Goal: Task Accomplishment & Management: Manage account settings

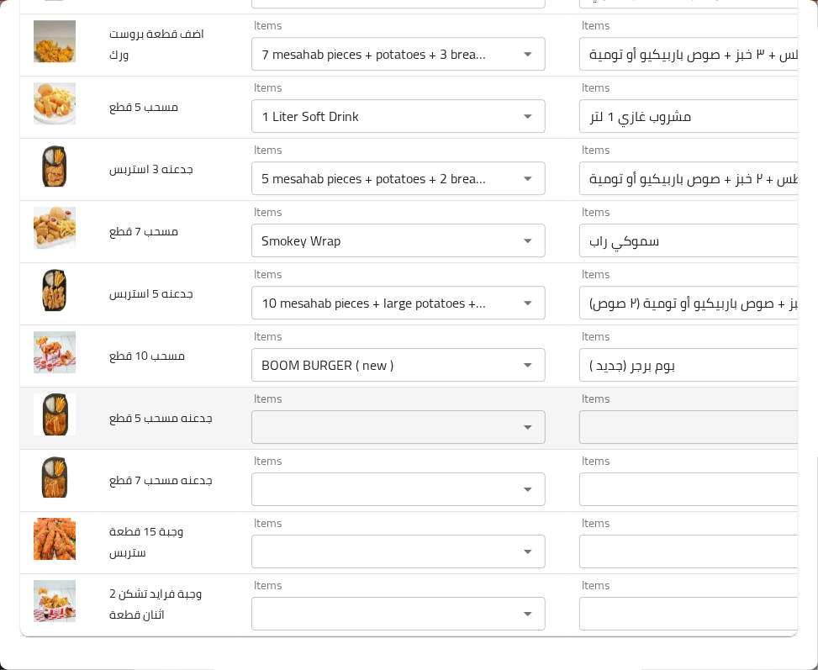
scroll to position [4344, 0]
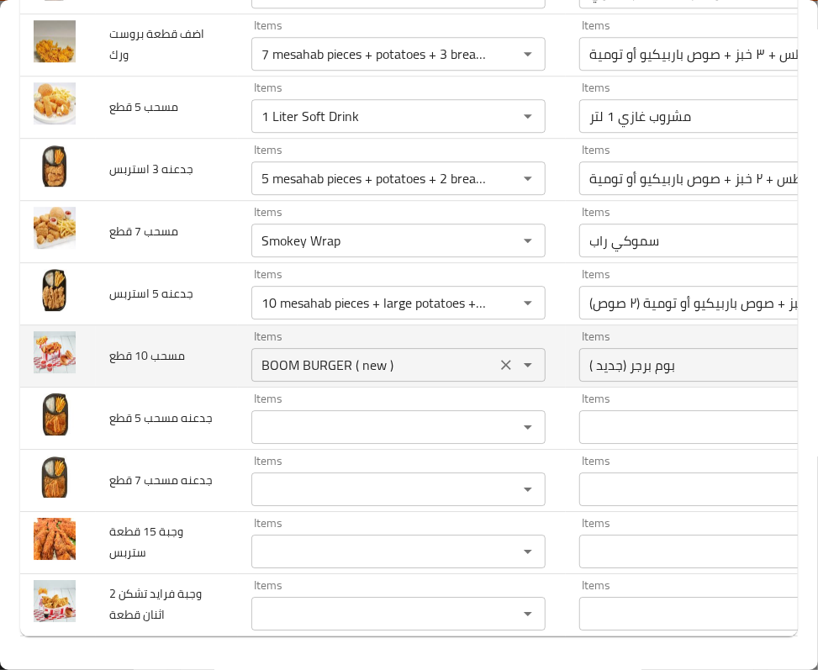
click at [498, 373] on icon "Clear" at bounding box center [506, 364] width 17 height 17
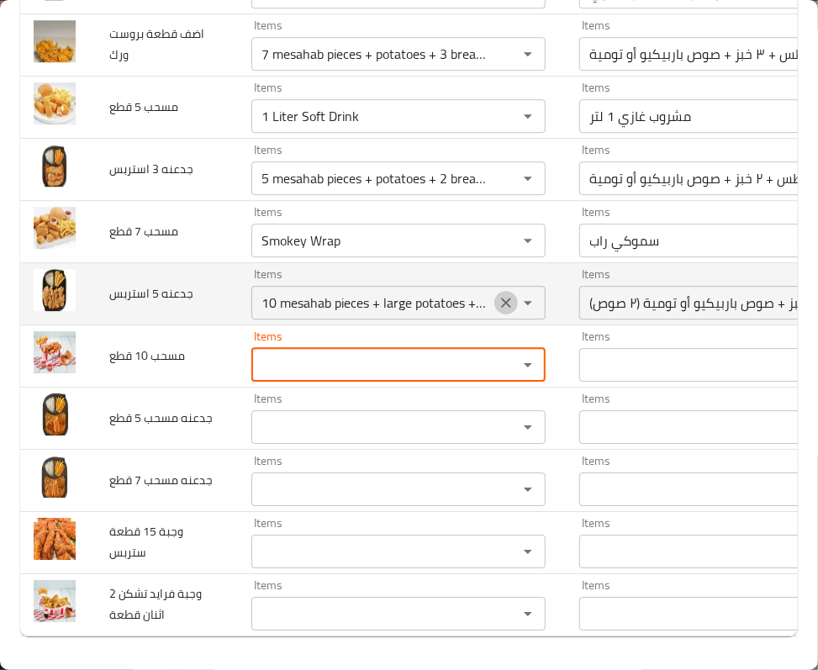
click at [498, 311] on icon "Clear" at bounding box center [506, 302] width 17 height 17
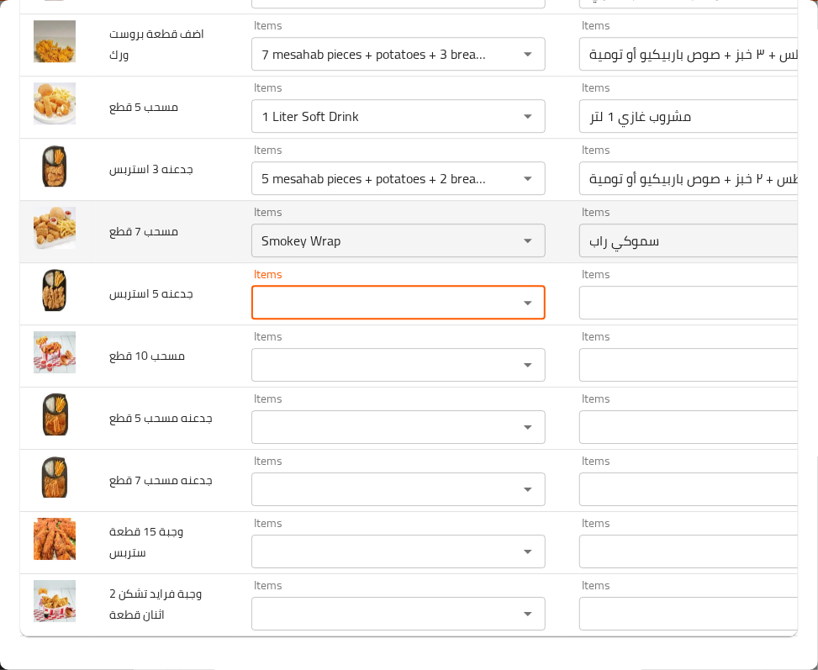
scroll to position [0, 0]
click at [494, 252] on button "Clear" at bounding box center [506, 241] width 24 height 24
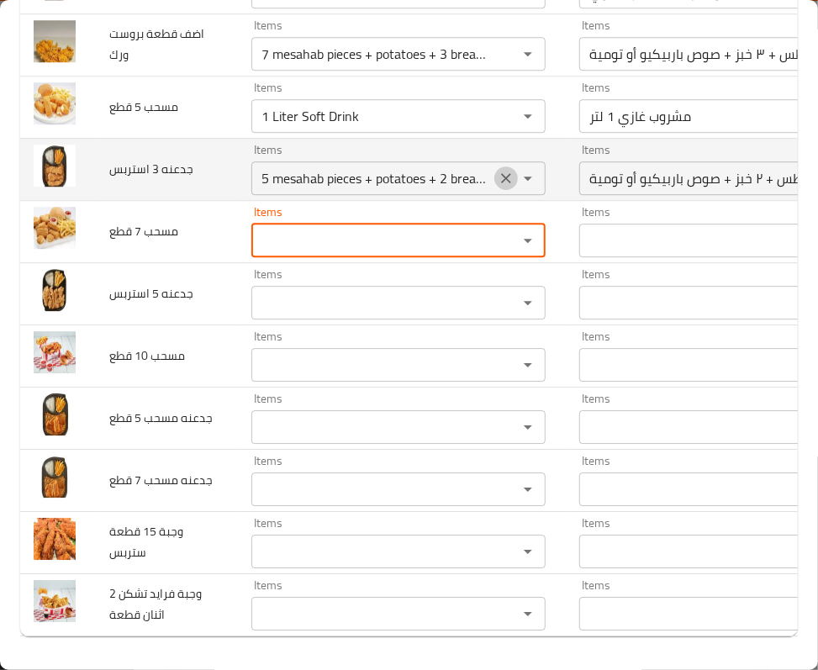
click at [501, 183] on icon "Clear" at bounding box center [506, 178] width 10 height 10
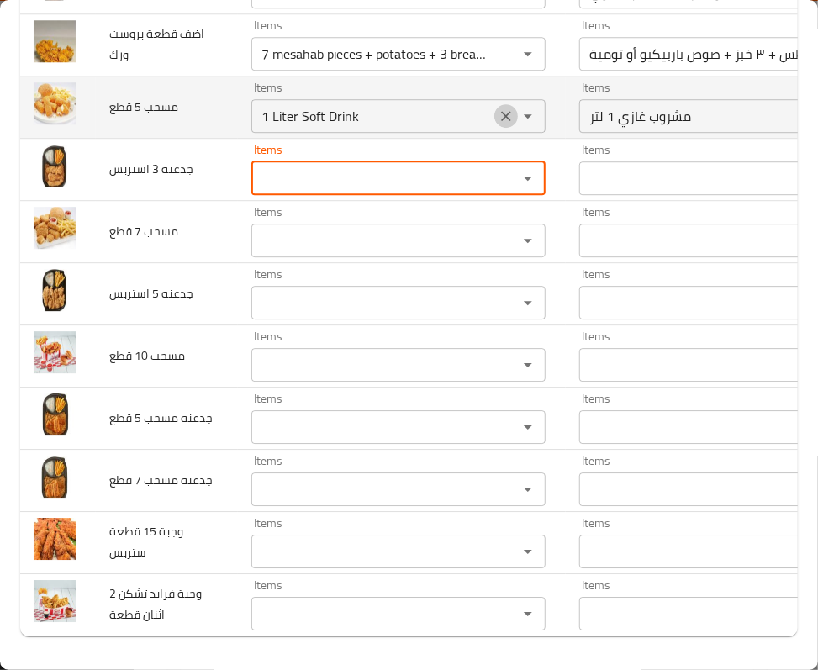
click at [498, 124] on icon "Clear" at bounding box center [506, 116] width 17 height 17
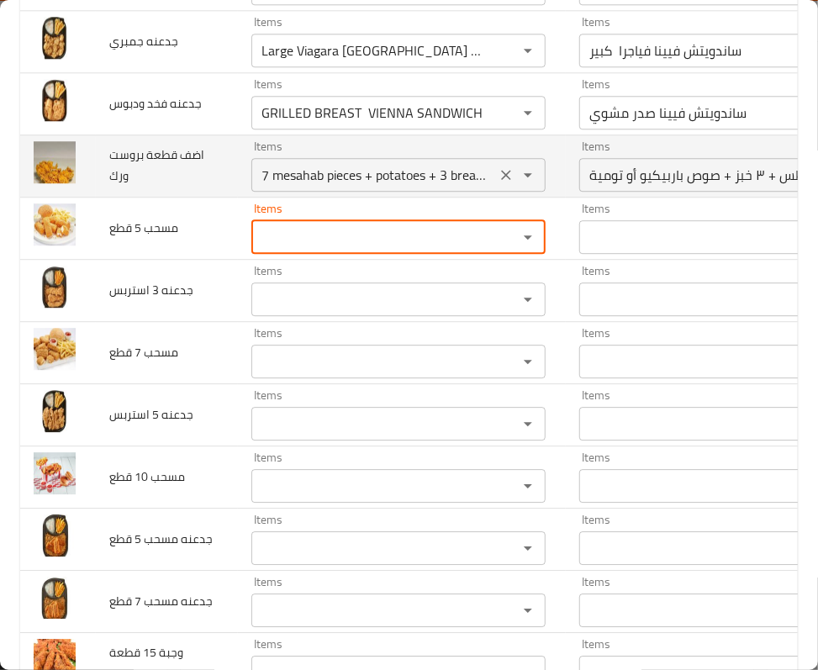
scroll to position [4120, 0]
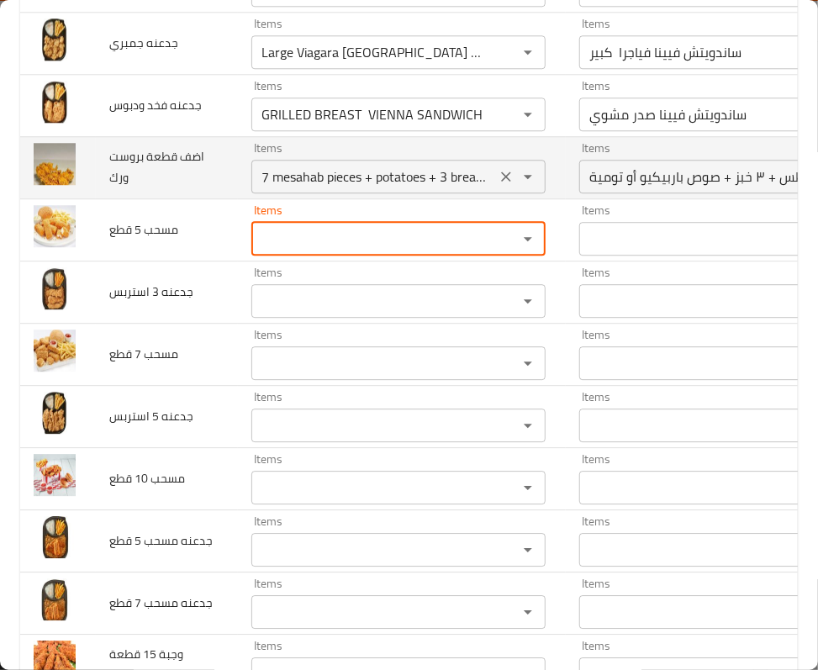
click at [498, 185] on icon "Clear" at bounding box center [506, 176] width 17 height 17
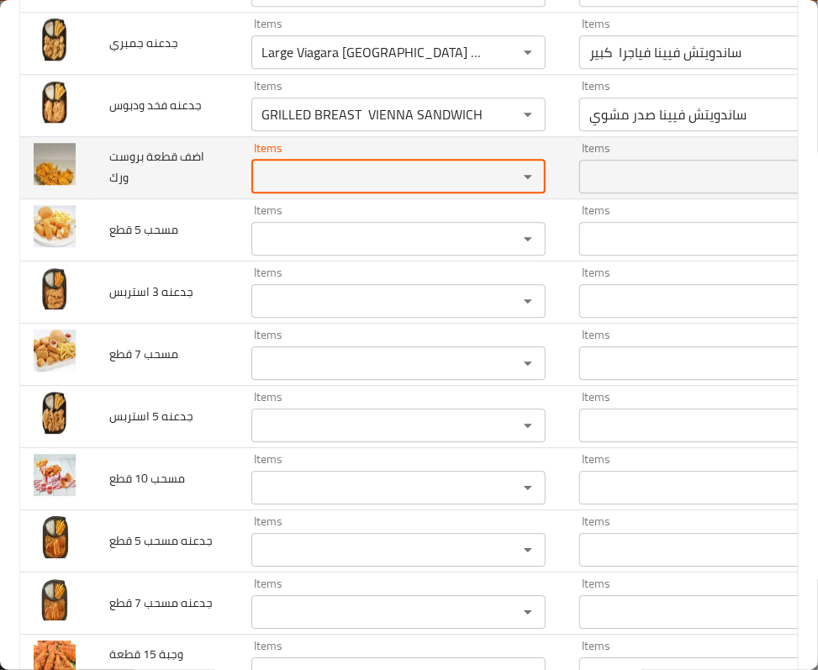
scroll to position [0, 0]
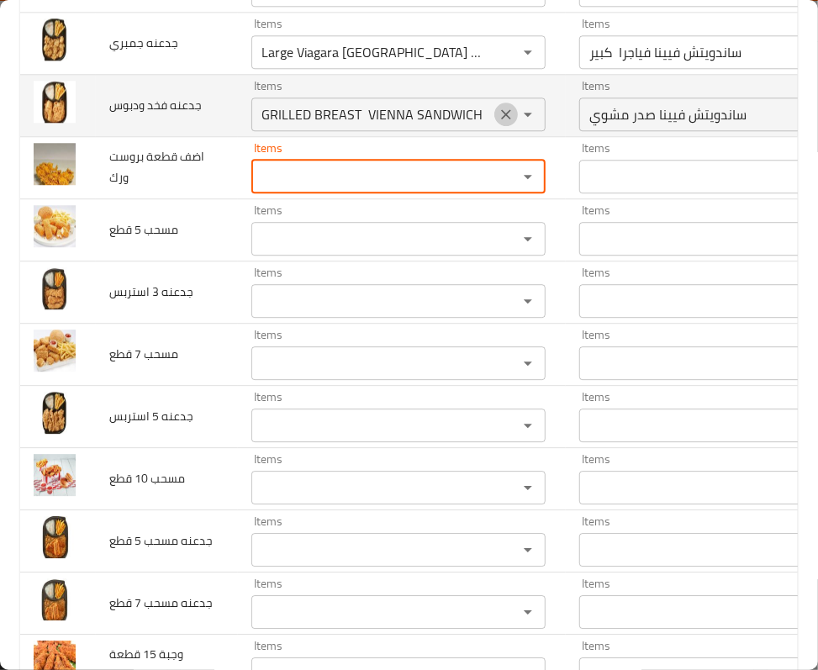
click at [501, 119] on icon "Clear" at bounding box center [506, 114] width 10 height 10
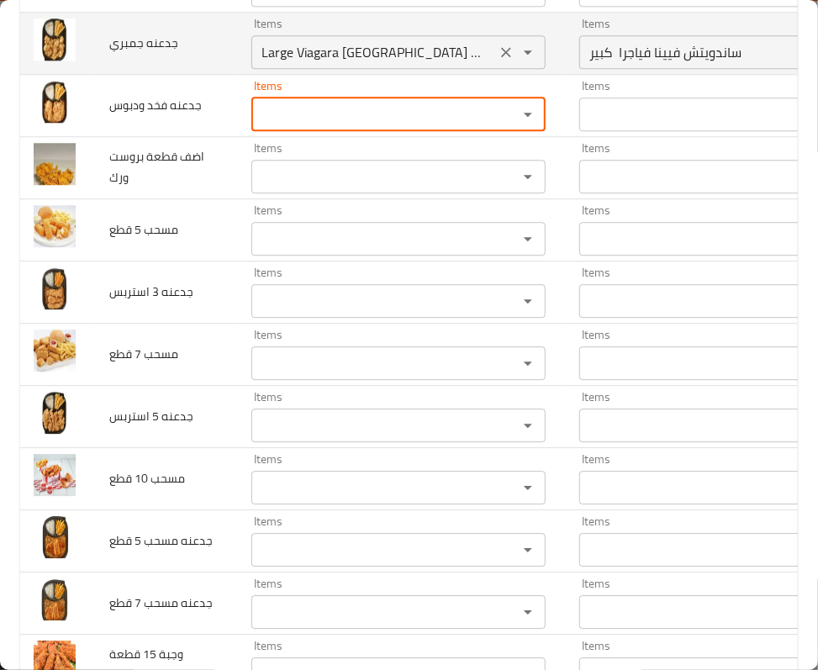
click at [501, 57] on icon "Clear" at bounding box center [506, 52] width 10 height 10
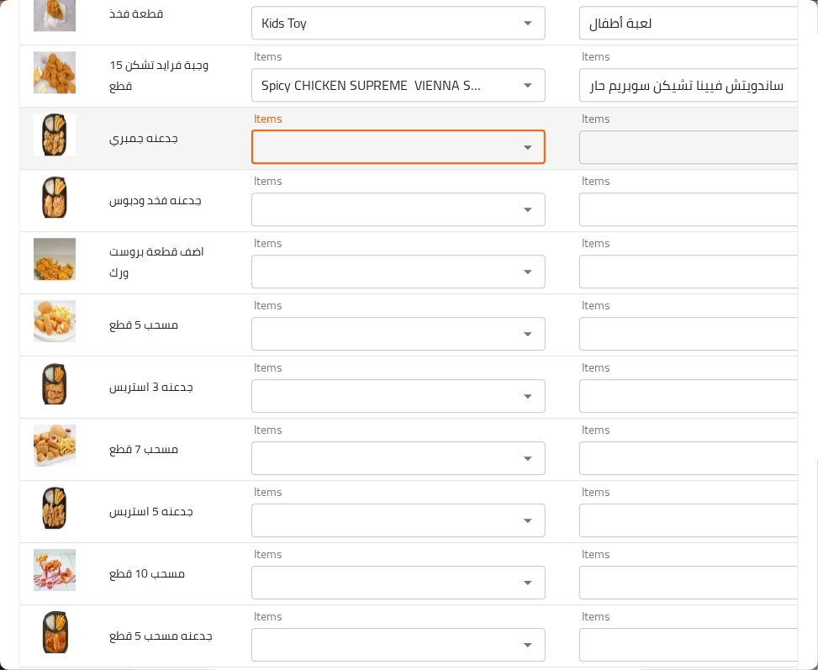
scroll to position [3896, 0]
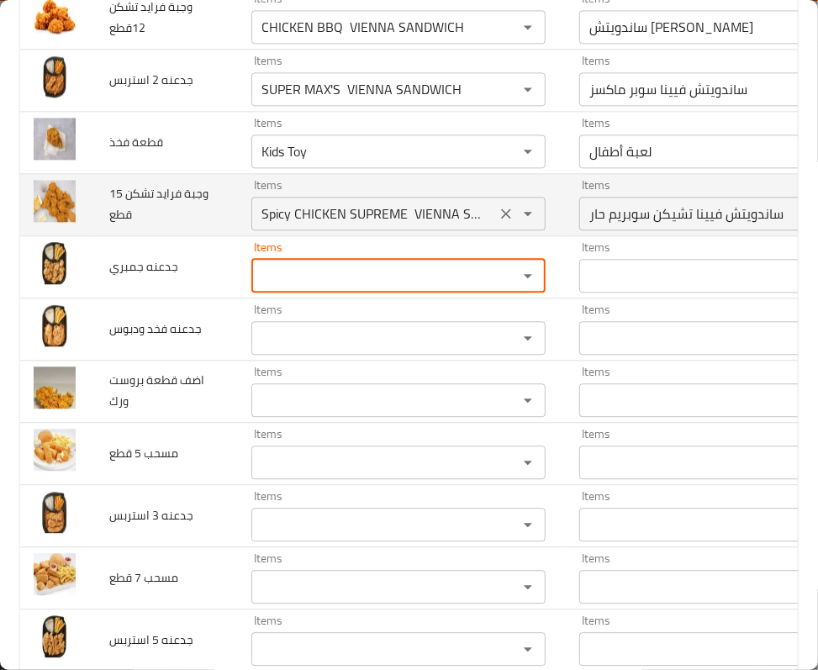
click at [501, 219] on icon "Clear" at bounding box center [506, 213] width 10 height 10
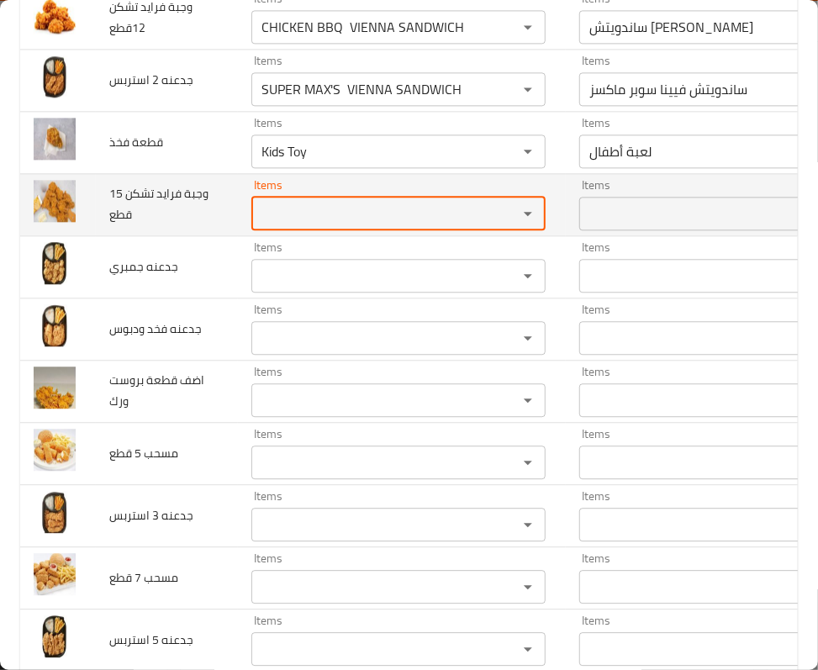
scroll to position [0, 0]
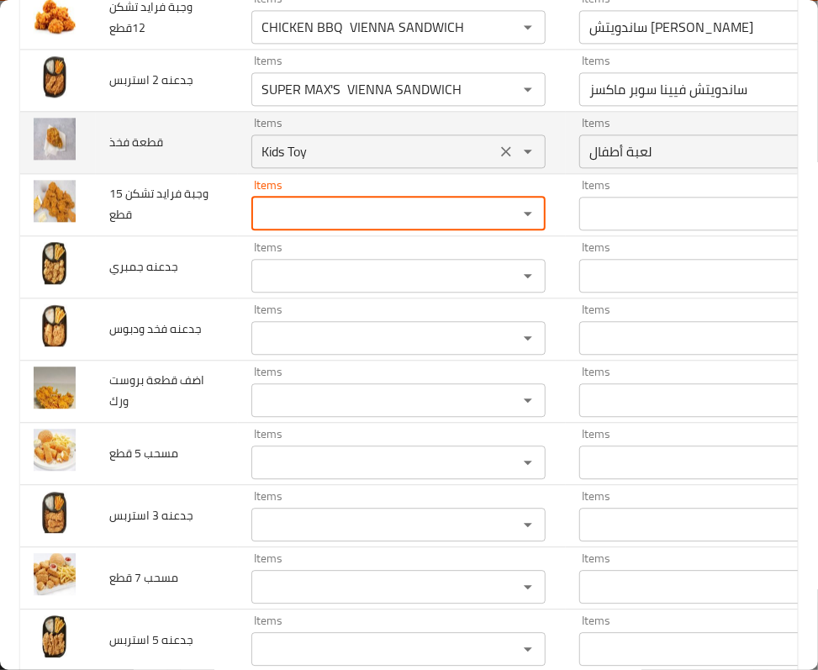
click at [498, 160] on icon "Clear" at bounding box center [506, 151] width 17 height 17
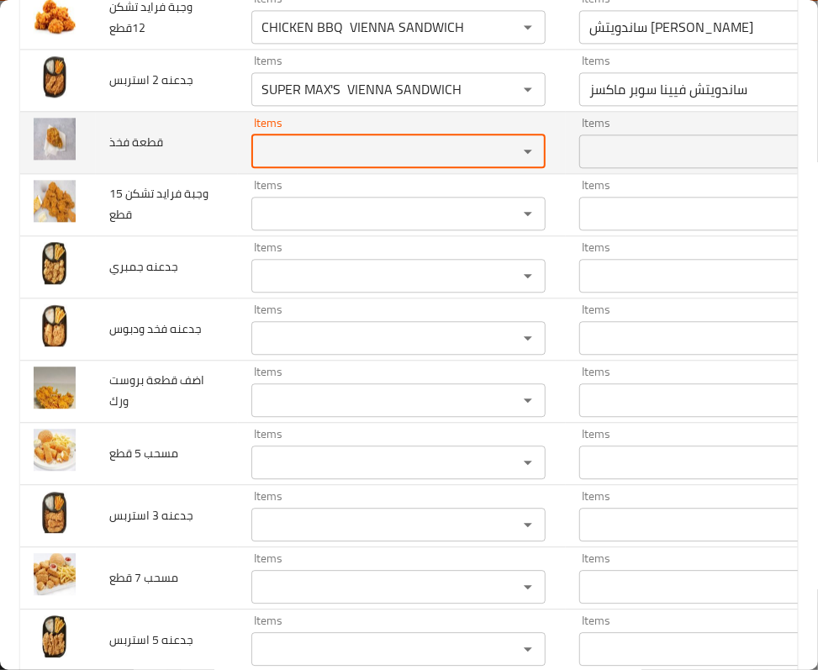
scroll to position [3784, 0]
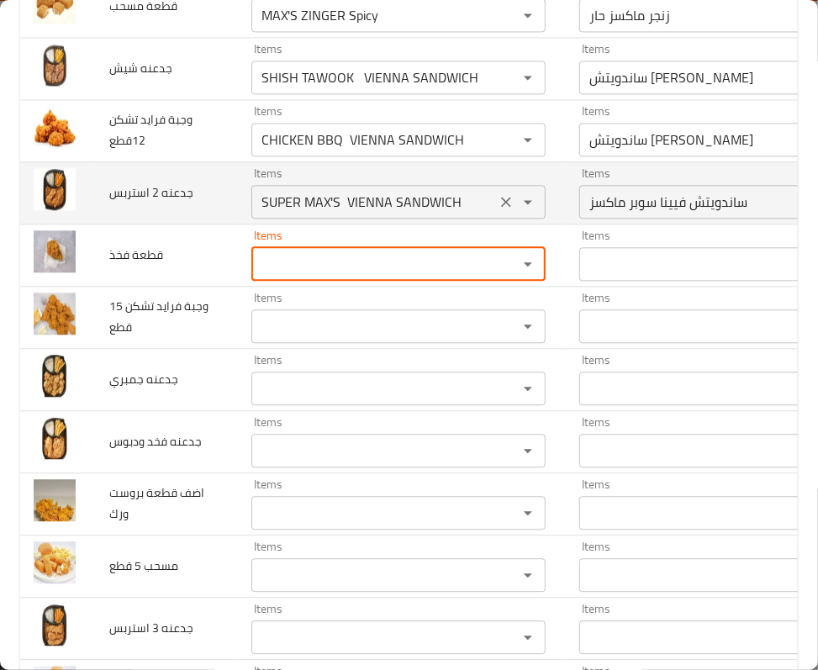
click at [498, 210] on icon "Clear" at bounding box center [506, 201] width 17 height 17
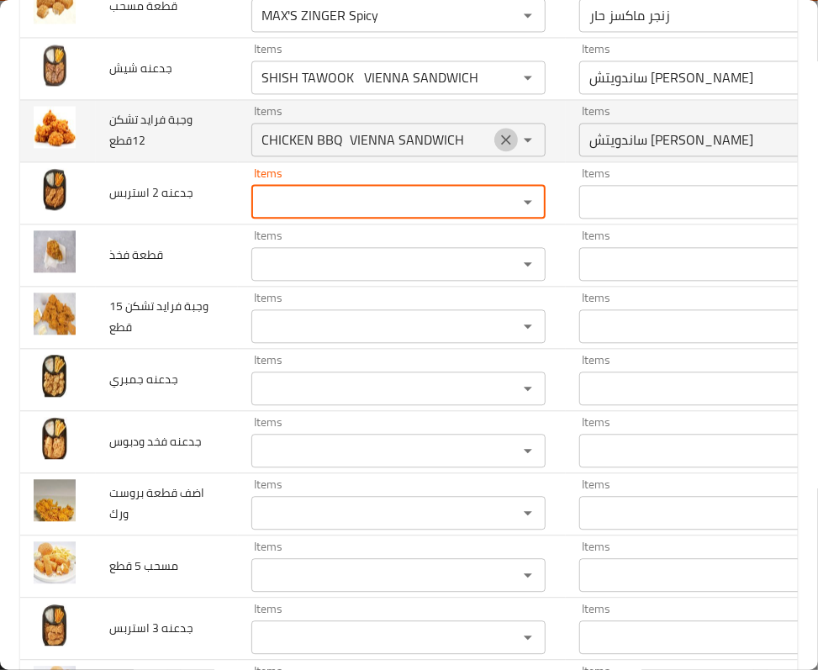
click at [494, 151] on button "Clear" at bounding box center [506, 140] width 24 height 24
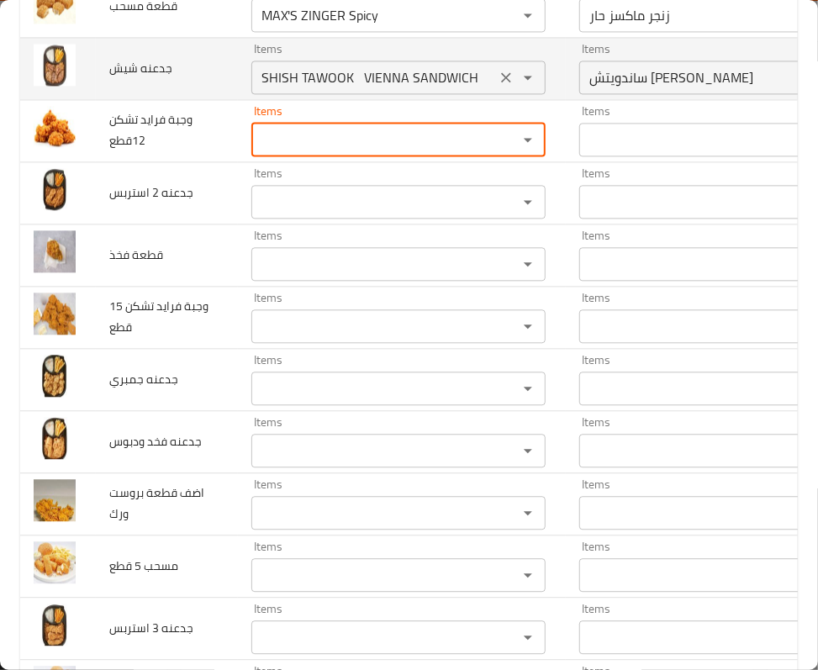
click at [518, 87] on icon "Open" at bounding box center [528, 77] width 20 height 20
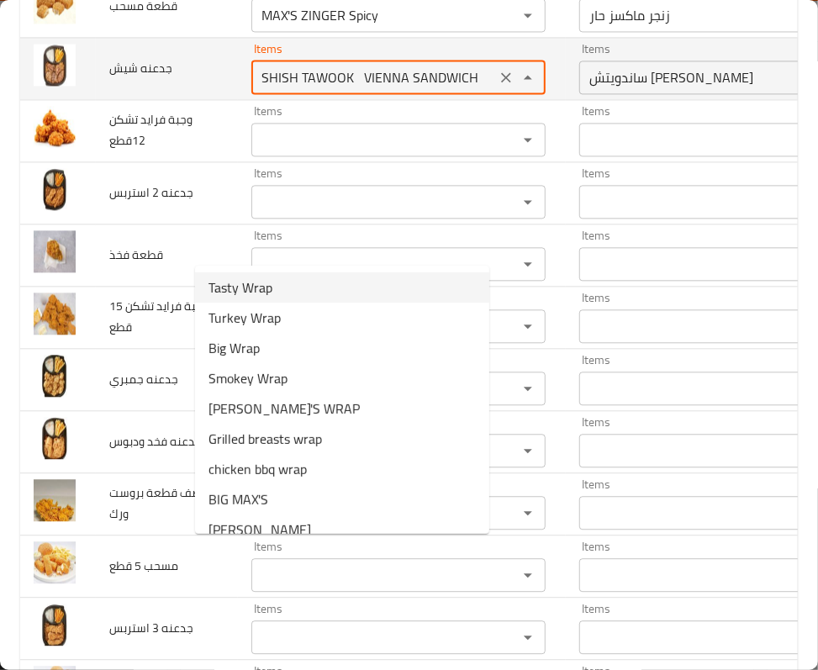
click at [501, 82] on icon "Clear" at bounding box center [506, 77] width 10 height 10
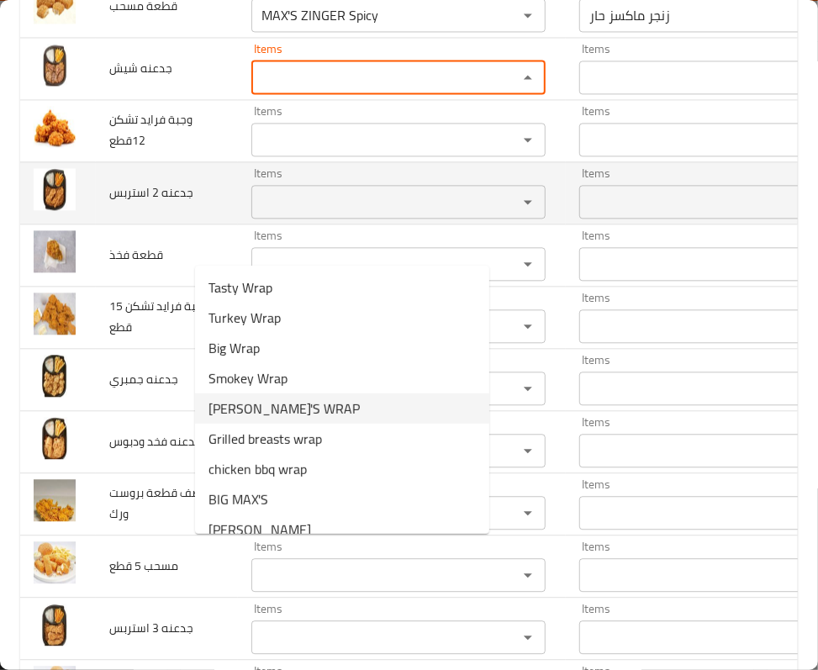
click at [238, 224] on td "Items Items" at bounding box center [402, 192] width 328 height 62
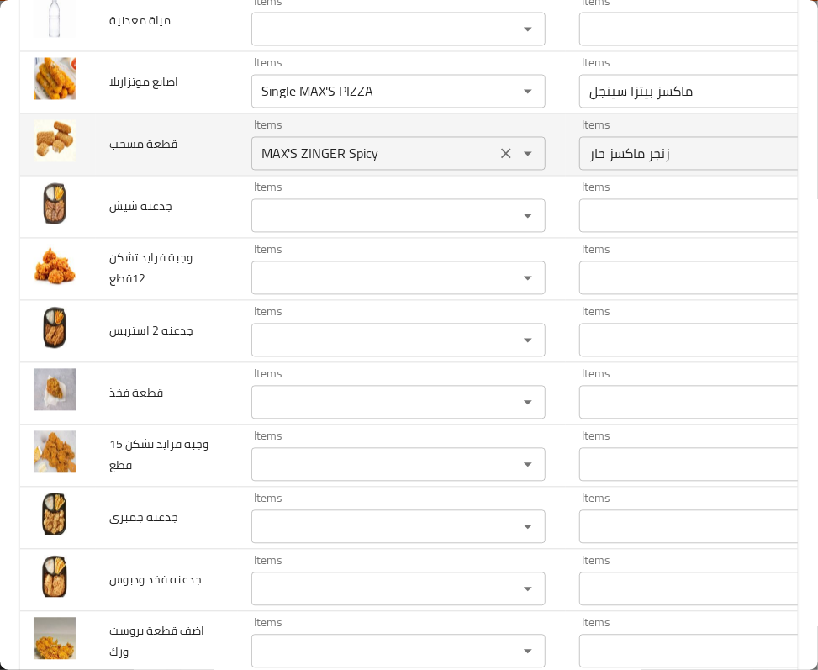
scroll to position [3448, 0]
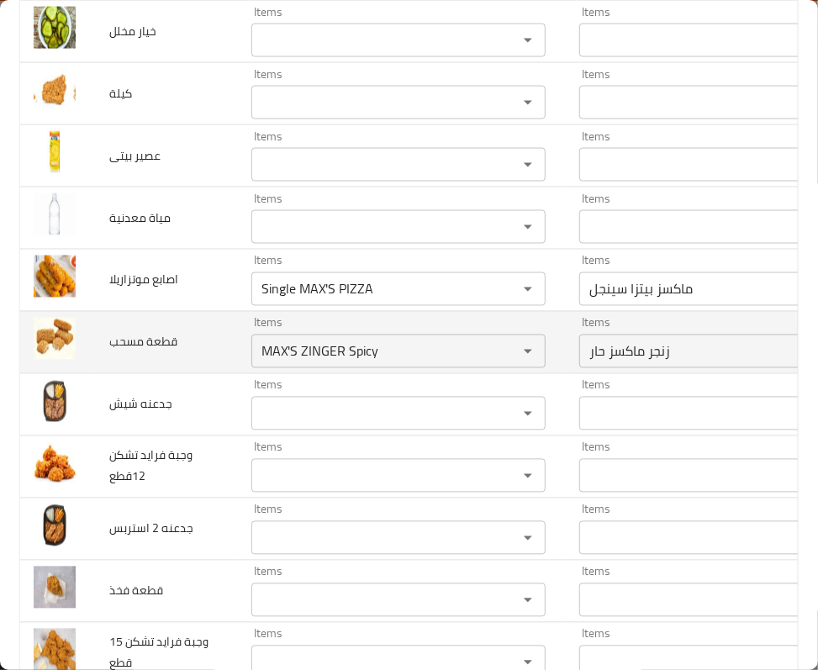
drag, startPoint x: 450, startPoint y: 515, endPoint x: 445, endPoint y: 481, distance: 35.0
click at [498, 360] on icon "Clear" at bounding box center [506, 351] width 17 height 17
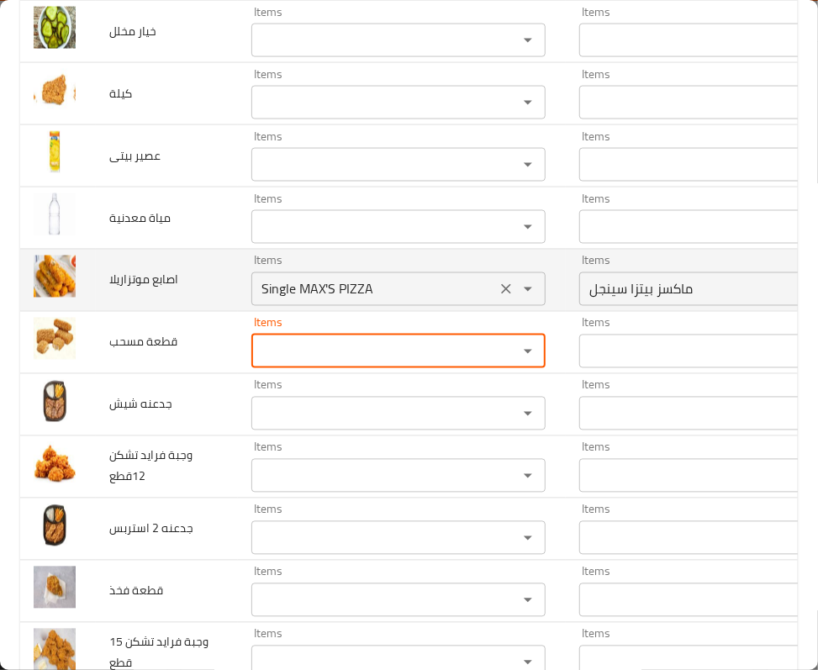
click at [498, 298] on icon "Clear" at bounding box center [506, 289] width 17 height 17
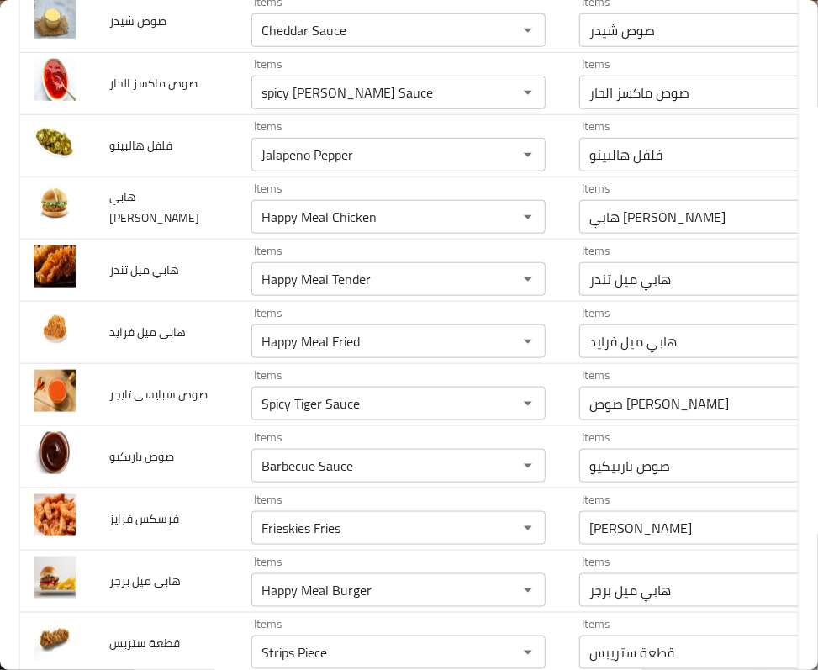
scroll to position [0, 0]
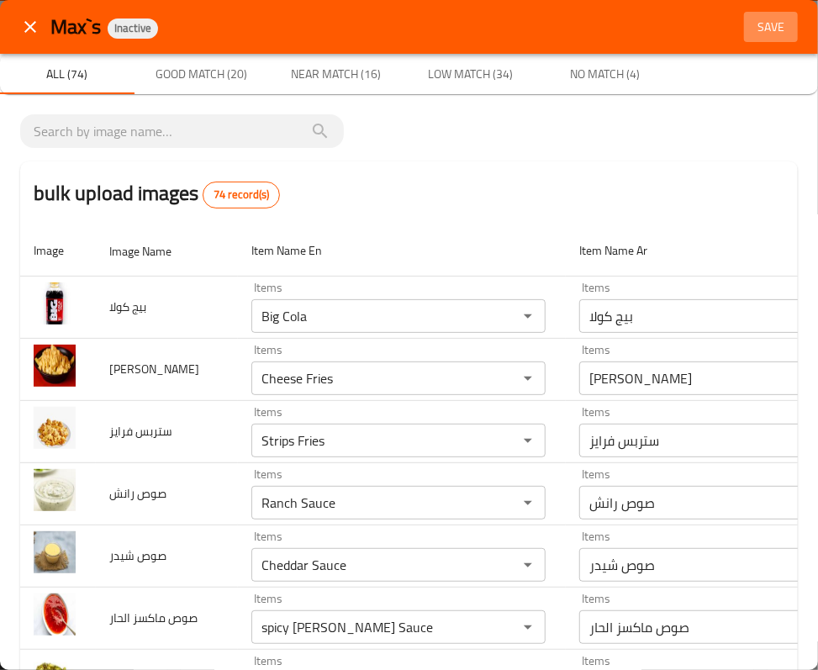
click at [751, 28] on span "Save" at bounding box center [771, 27] width 40 height 21
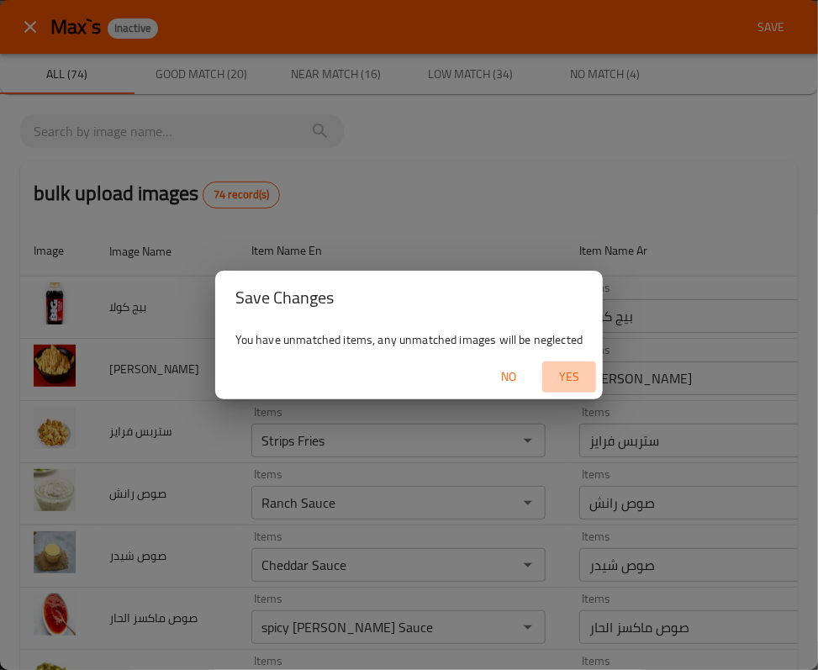
click at [556, 378] on span "Yes" at bounding box center [569, 376] width 40 height 21
click at [442, 337] on div "You have unmatched items, any unmatched images will be neglected" at bounding box center [409, 339] width 388 height 30
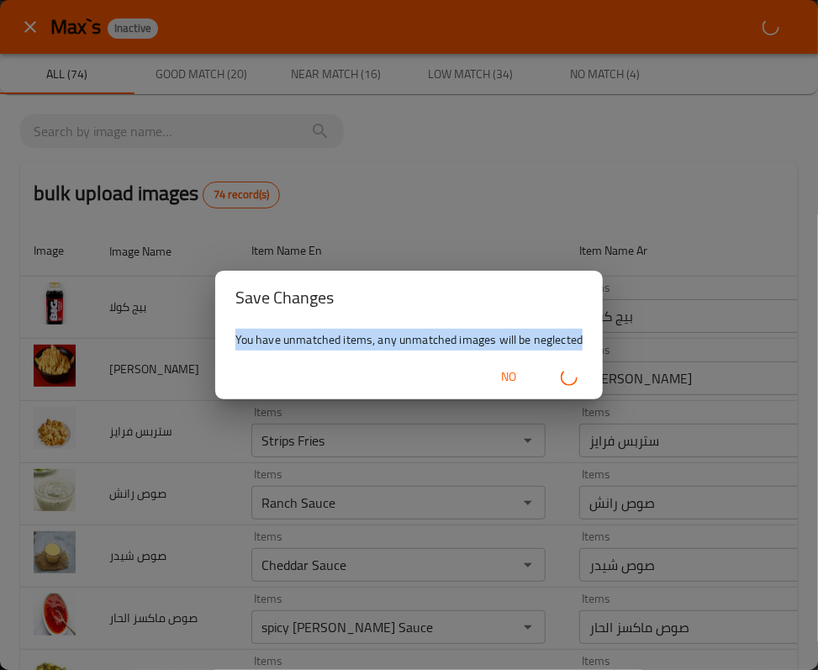
click at [442, 337] on div "You have unmatched items, any unmatched images will be neglected" at bounding box center [409, 339] width 388 height 30
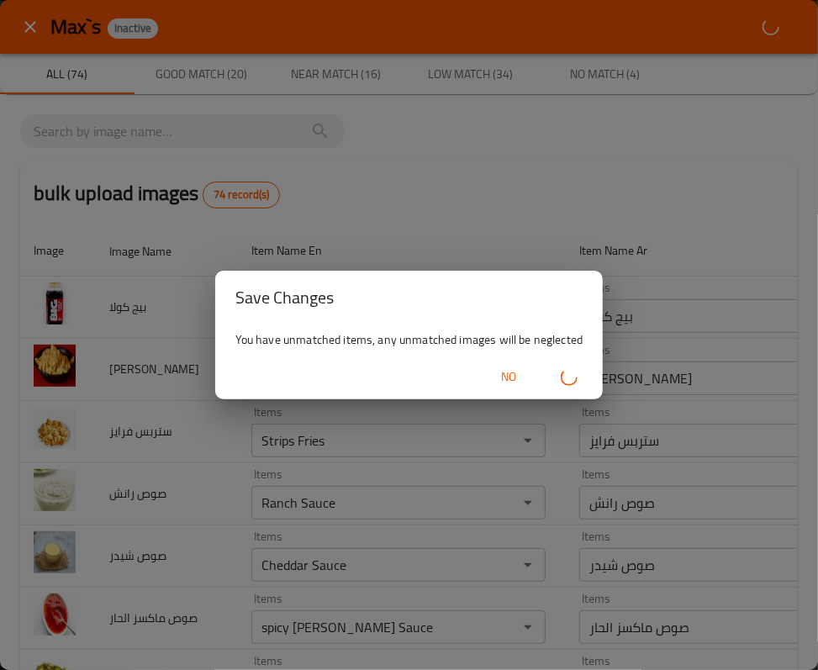
click at [380, 355] on div "No" at bounding box center [409, 377] width 388 height 45
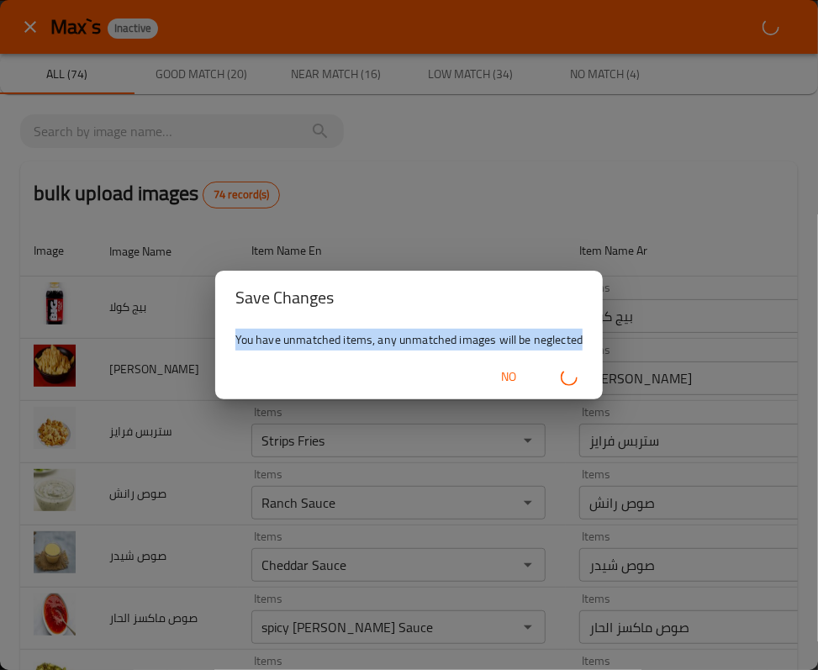
click at [380, 355] on div "No" at bounding box center [409, 377] width 388 height 45
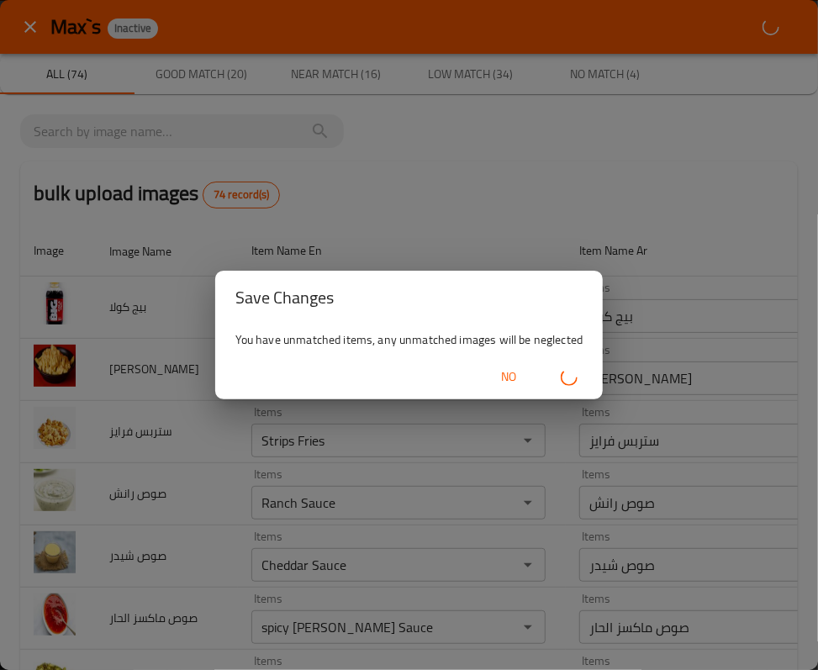
click at [306, 304] on h2 "Save Changes" at bounding box center [409, 297] width 348 height 27
click at [316, 335] on div "You have unmatched items, any unmatched images will be neglected" at bounding box center [409, 339] width 388 height 30
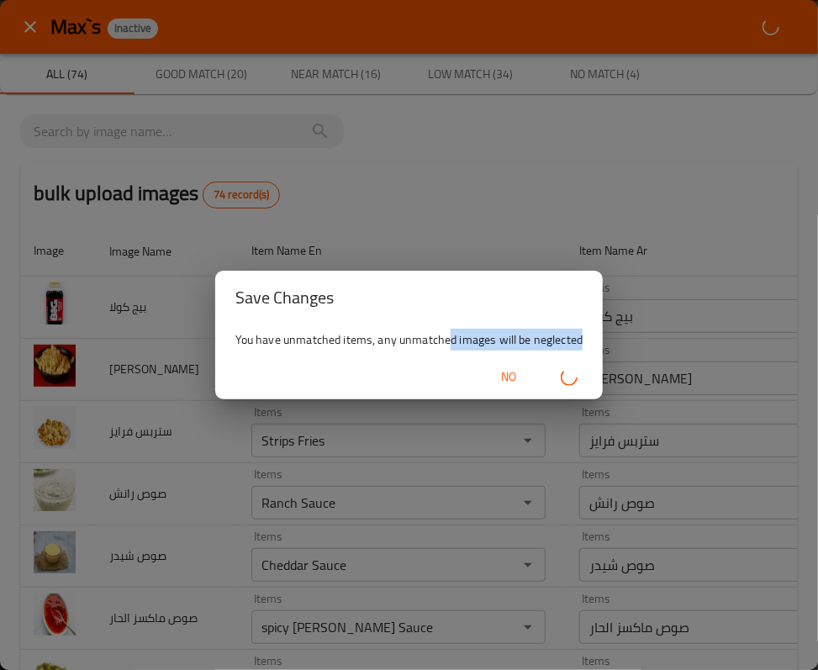
drag, startPoint x: 450, startPoint y: 333, endPoint x: 582, endPoint y: 336, distance: 132.0
click at [582, 336] on div "You have unmatched items, any unmatched images will be neglected" at bounding box center [409, 339] width 388 height 30
click at [577, 335] on div "You have unmatched items, any unmatched images will be neglected" at bounding box center [409, 339] width 388 height 30
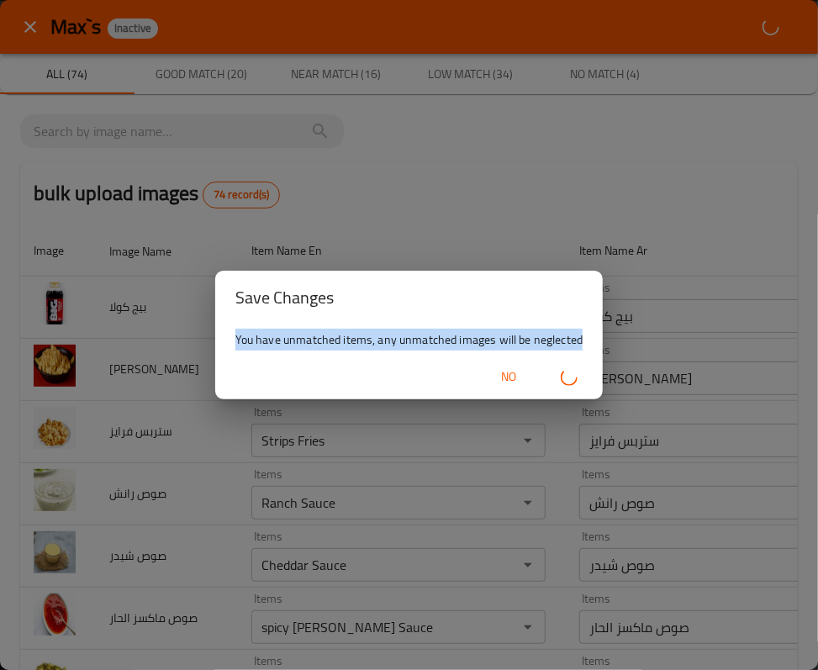
click at [577, 335] on div "You have unmatched items, any unmatched images will be neglected" at bounding box center [409, 339] width 388 height 30
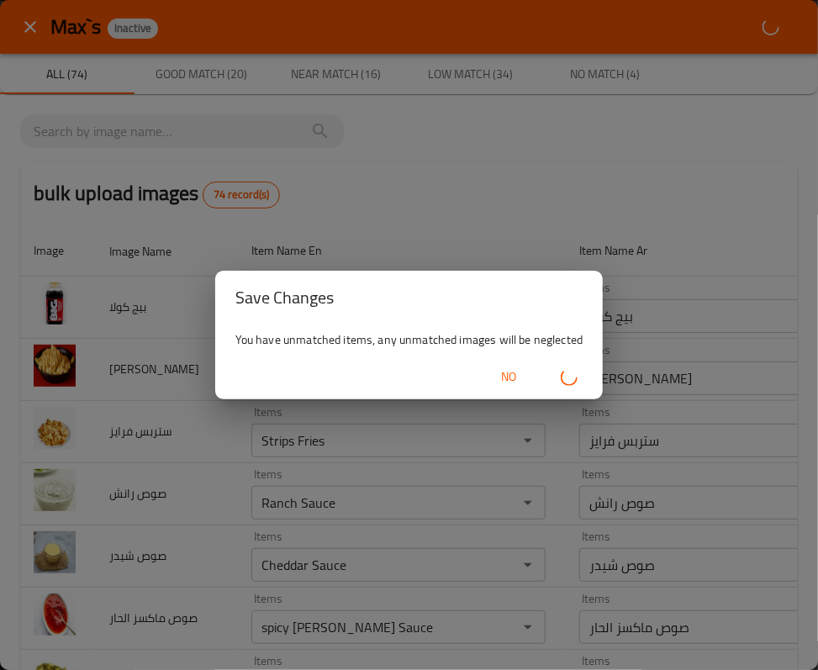
click at [562, 377] on icon "button" at bounding box center [569, 377] width 23 height 23
click at [562, 377] on icon "button" at bounding box center [569, 376] width 21 height 21
click at [562, 377] on icon "button" at bounding box center [569, 377] width 23 height 23
click at [562, 377] on icon "button" at bounding box center [569, 377] width 22 height 22
click at [562, 377] on icon "button" at bounding box center [569, 376] width 17 height 17
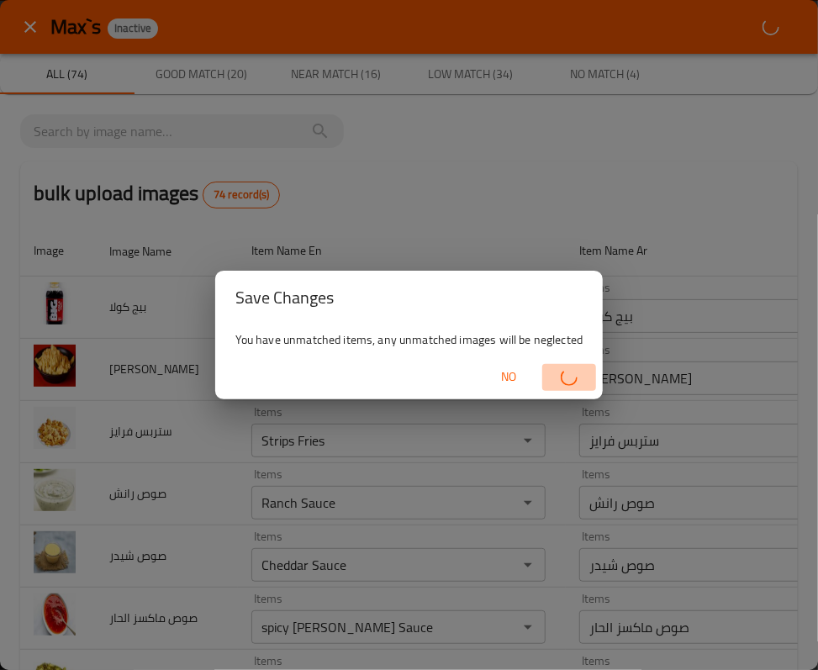
click at [562, 377] on icon "button" at bounding box center [570, 377] width 18 height 18
click at [566, 371] on icon "button" at bounding box center [570, 377] width 18 height 18
click at [566, 371] on icon "button" at bounding box center [569, 377] width 23 height 23
click at [566, 371] on icon "button" at bounding box center [569, 377] width 24 height 24
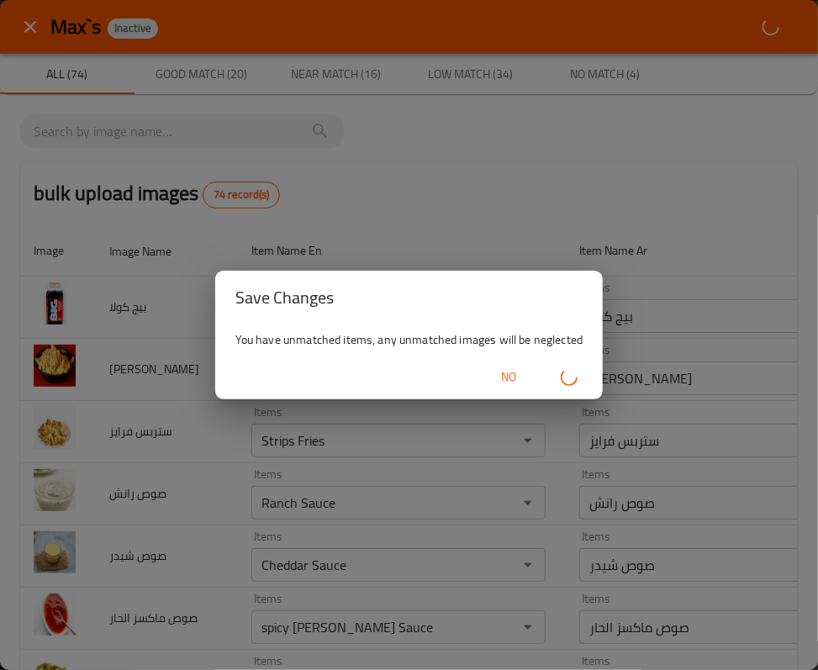
click at [566, 371] on icon "button" at bounding box center [569, 377] width 24 height 24
click at [303, 306] on h2 "Save Changes" at bounding box center [409, 297] width 348 height 27
click at [503, 377] on span "No" at bounding box center [508, 376] width 40 height 21
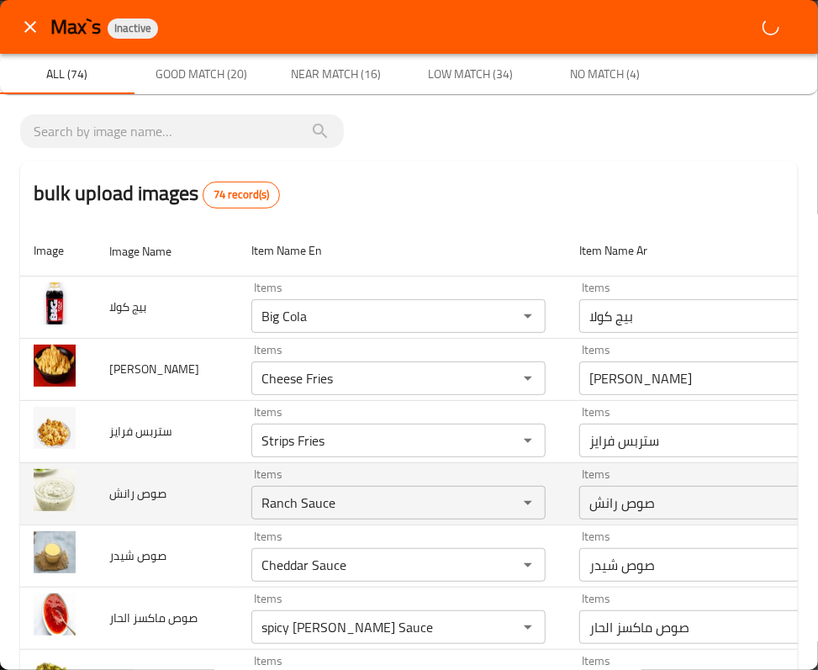
click at [498, 471] on td "Items Ranch Sauce Items" at bounding box center [402, 493] width 328 height 62
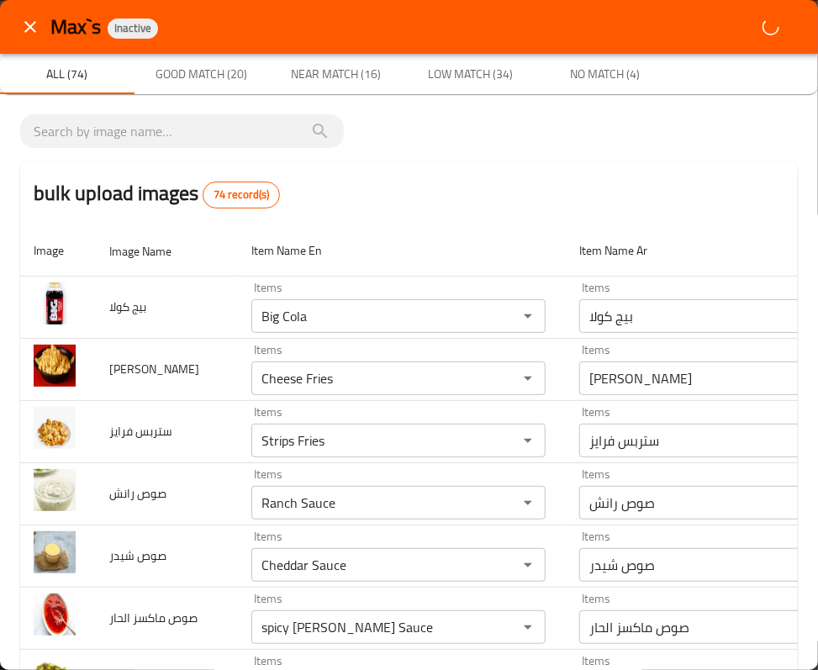
click at [761, 28] on div "[PERSON_NAME] Inactive" at bounding box center [423, 26] width 747 height 27
click at [755, 30] on div "[PERSON_NAME] Inactive" at bounding box center [423, 26] width 747 height 27
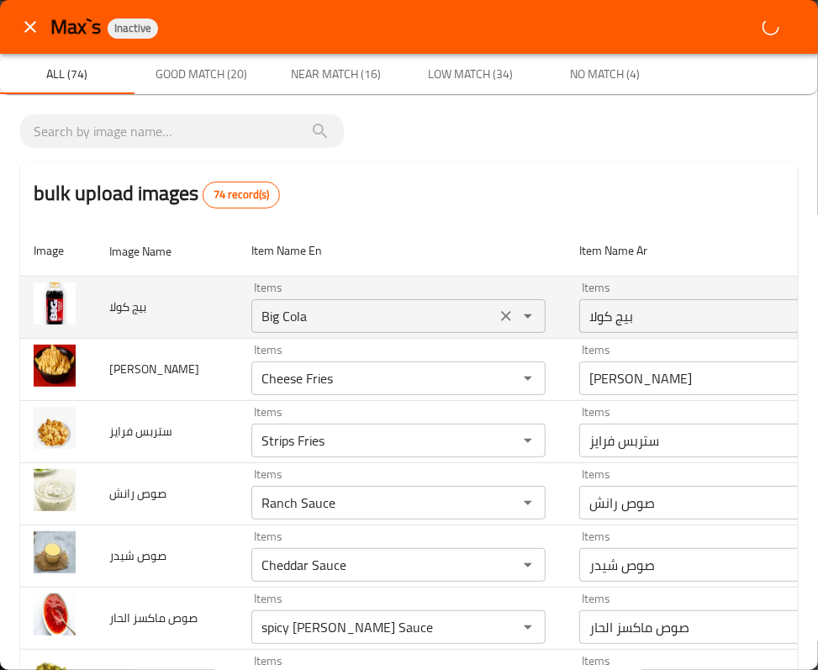
click at [311, 296] on div "Items Big Cola Items" at bounding box center [398, 307] width 294 height 51
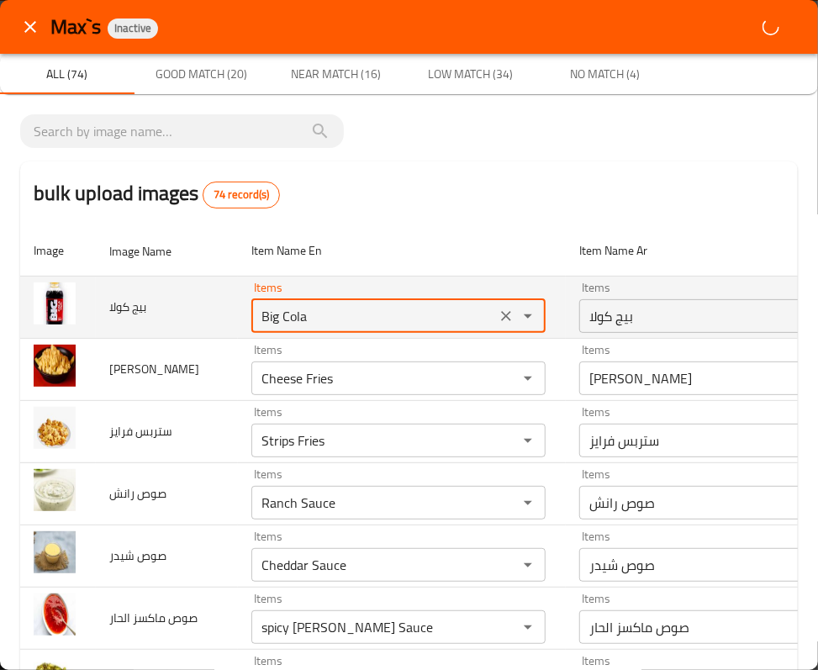
click at [311, 314] on كولا "Big Cola" at bounding box center [373, 316] width 234 height 24
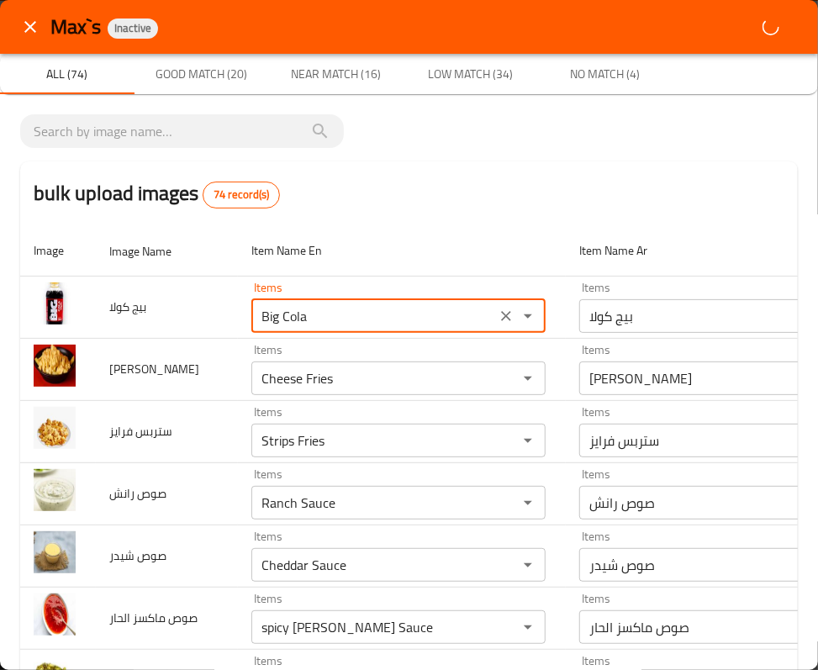
click at [277, 220] on div "bulk upload images 74 record(s)" at bounding box center [408, 193] width 777 height 64
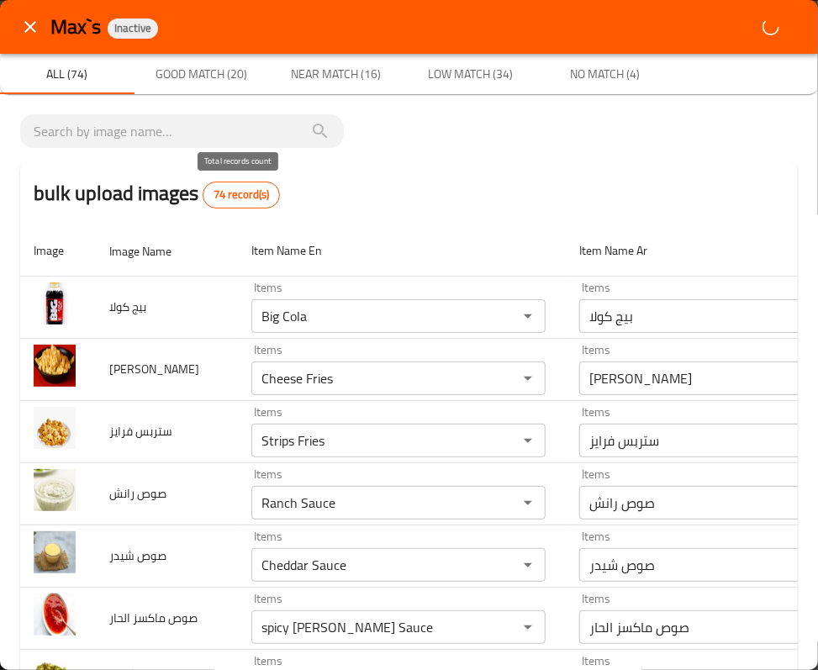
click at [240, 200] on span "74 record(s)" at bounding box center [241, 195] width 76 height 17
click at [220, 89] on button "Good Match (20)" at bounding box center [201, 74] width 134 height 40
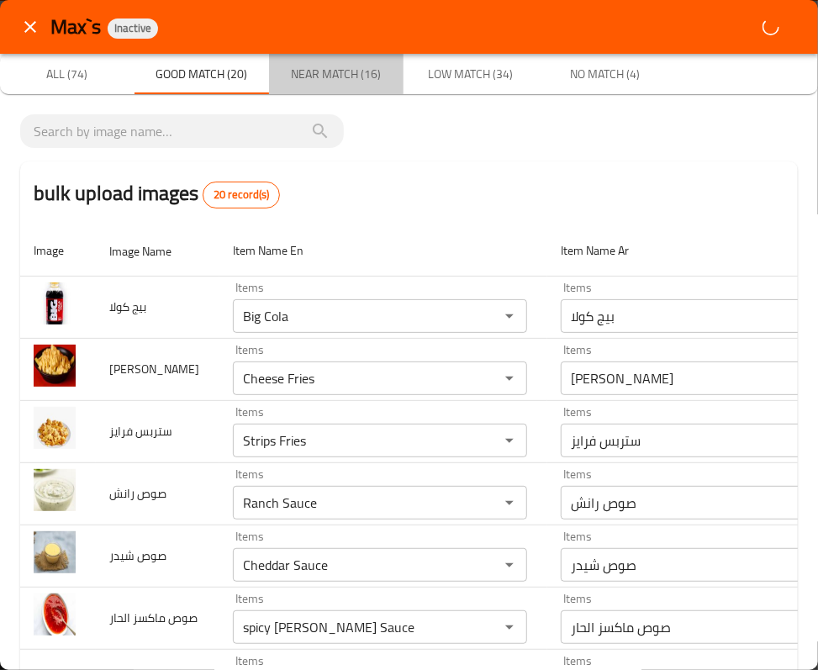
click at [331, 77] on span "Near Match (16)" at bounding box center [336, 74] width 114 height 21
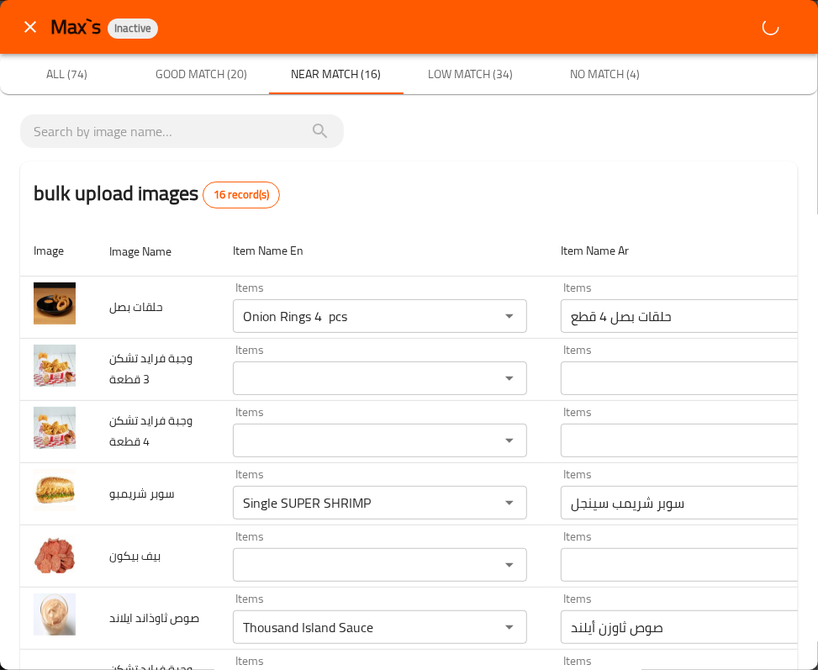
click at [449, 61] on button "Low Match (34)" at bounding box center [470, 74] width 134 height 40
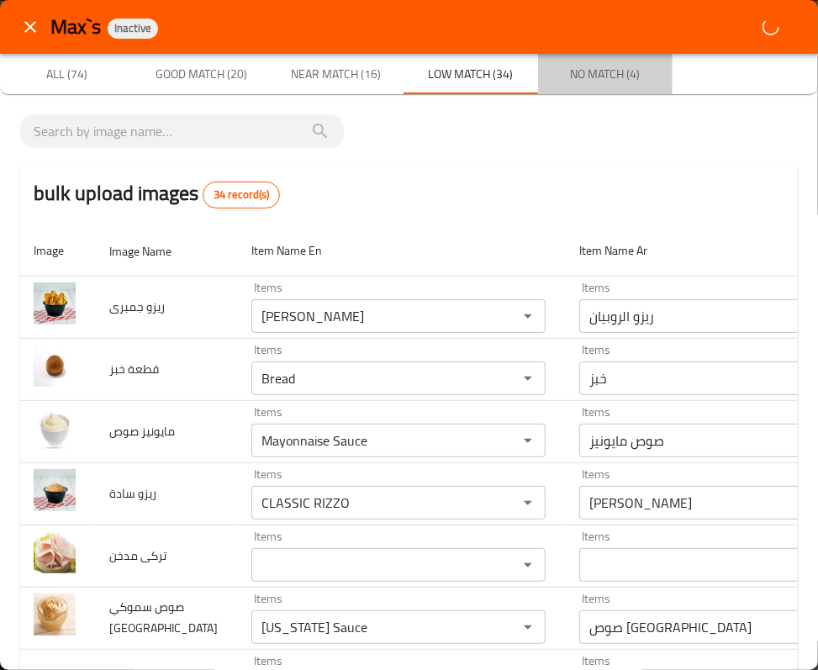
click at [588, 67] on span "No Match (4)" at bounding box center [605, 74] width 114 height 21
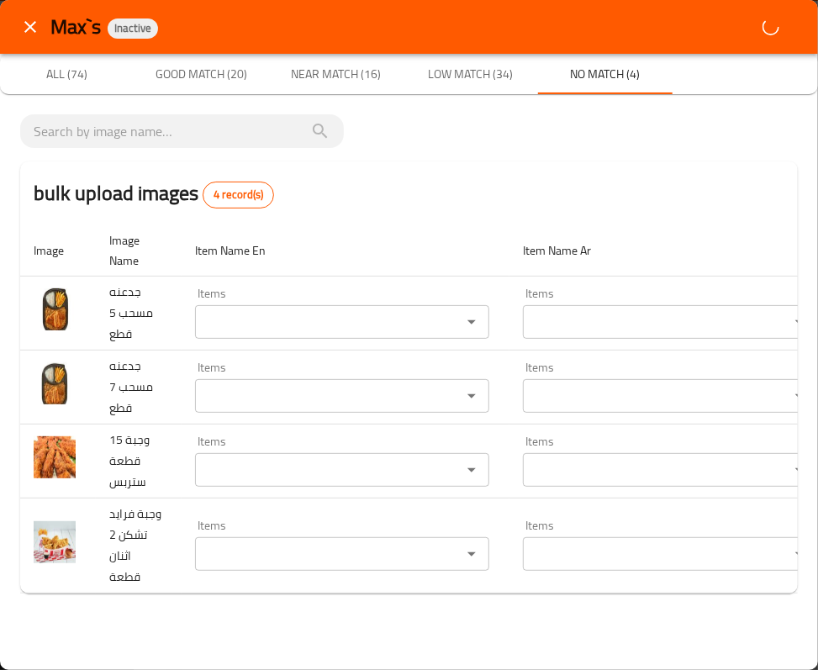
click at [764, 21] on div "[PERSON_NAME] Inactive" at bounding box center [423, 26] width 747 height 27
click at [449, 64] on span "Low Match (34)" at bounding box center [471, 74] width 114 height 21
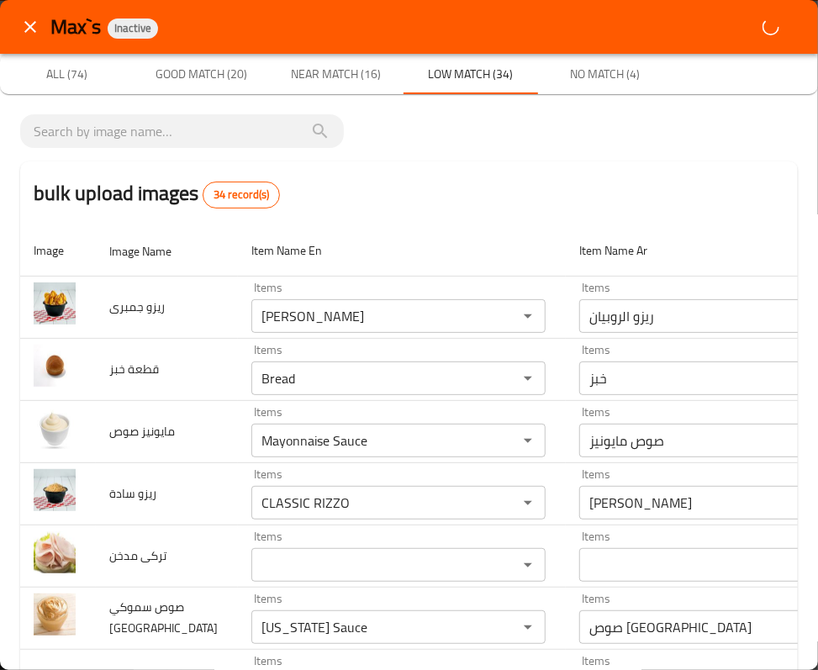
click at [343, 87] on button "Near Match (16)" at bounding box center [336, 74] width 134 height 40
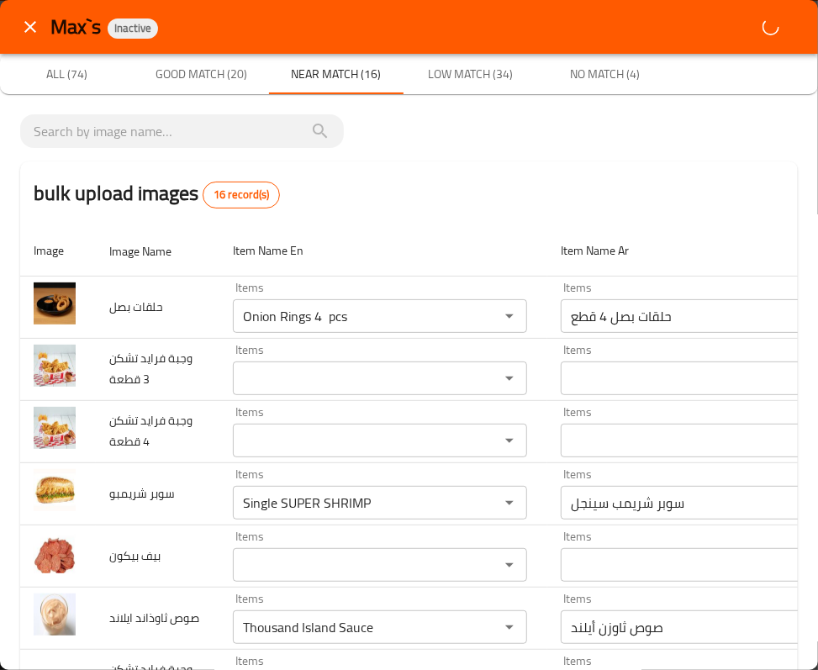
click at [744, 27] on div "[PERSON_NAME] Inactive" at bounding box center [423, 26] width 747 height 27
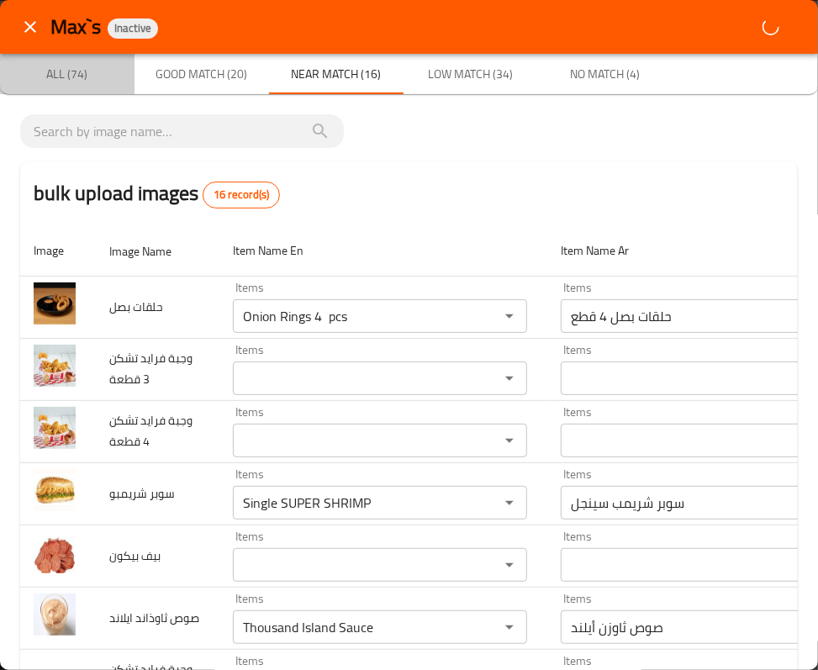
click at [77, 87] on button "All (74)" at bounding box center [67, 74] width 134 height 40
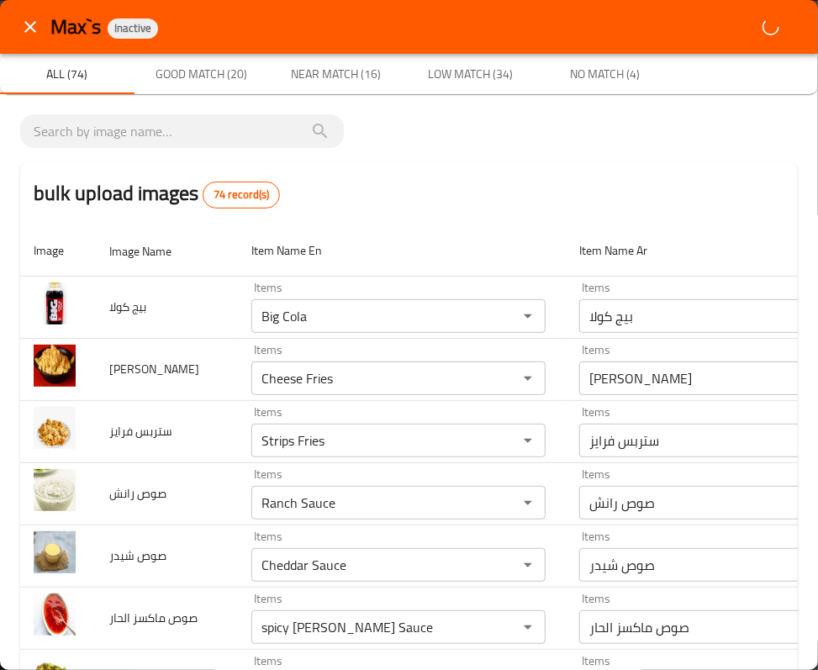
click at [743, 86] on div "All (74) Good Match (20) Near Match (16) Low Match (34) No Match (4)" at bounding box center [409, 74] width 818 height 40
click at [587, 67] on span "No Match (4)" at bounding box center [605, 74] width 114 height 21
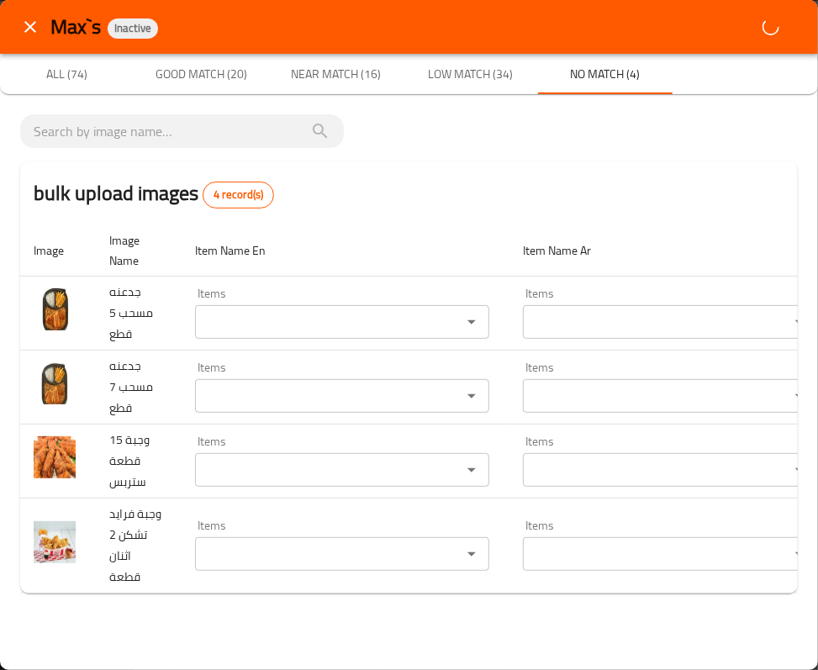
click at [764, 24] on div "[PERSON_NAME] Inactive" at bounding box center [423, 26] width 747 height 27
click at [29, 25] on icon "close" at bounding box center [30, 27] width 12 height 12
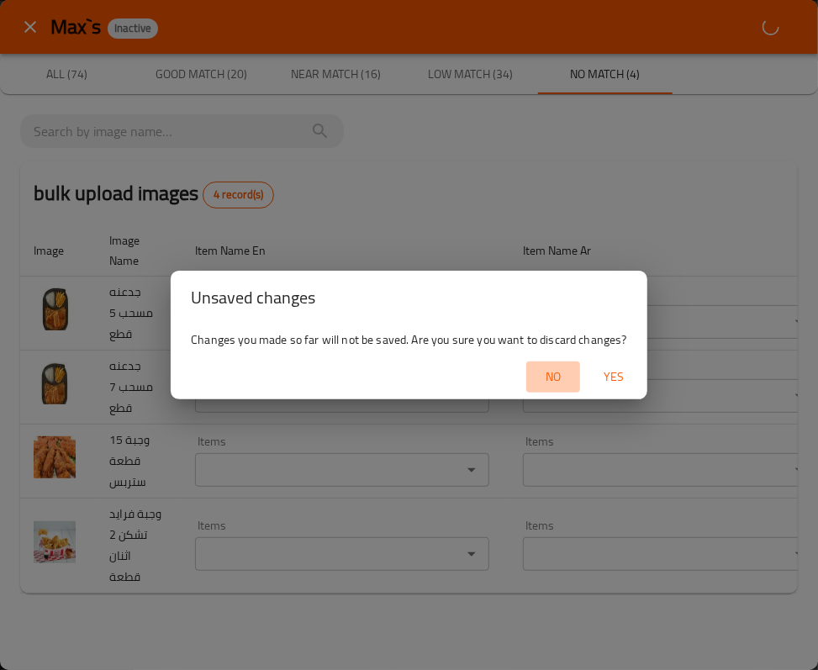
click at [548, 380] on span "No" at bounding box center [553, 376] width 40 height 21
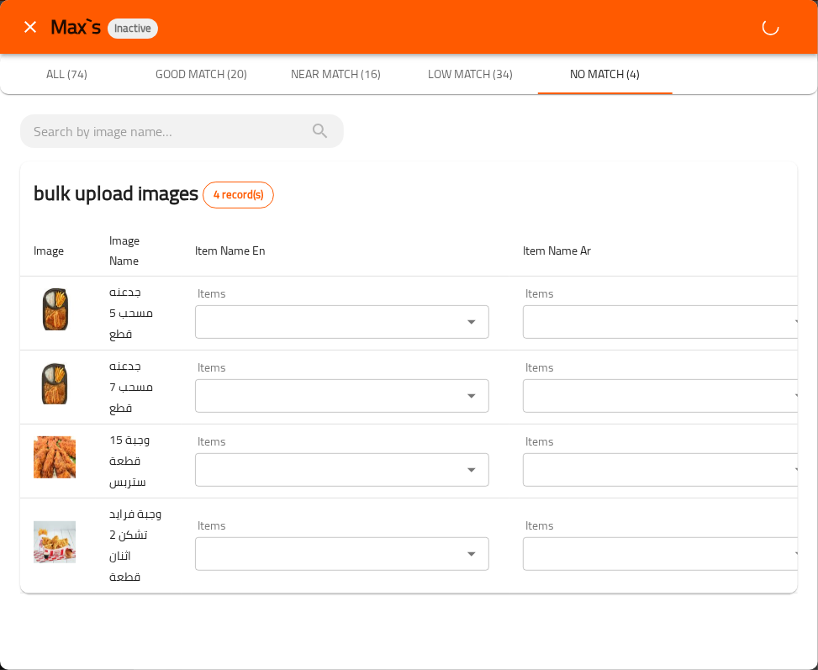
click at [781, 32] on div "[PERSON_NAME] Inactive" at bounding box center [423, 26] width 747 height 27
drag, startPoint x: 801, startPoint y: 11, endPoint x: 324, endPoint y: 5, distance: 477.4
click at [522, 45] on div "[PERSON_NAME] Inactive" at bounding box center [409, 27] width 818 height 54
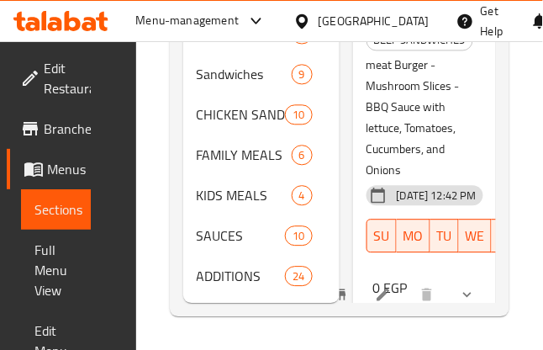
scroll to position [48, 0]
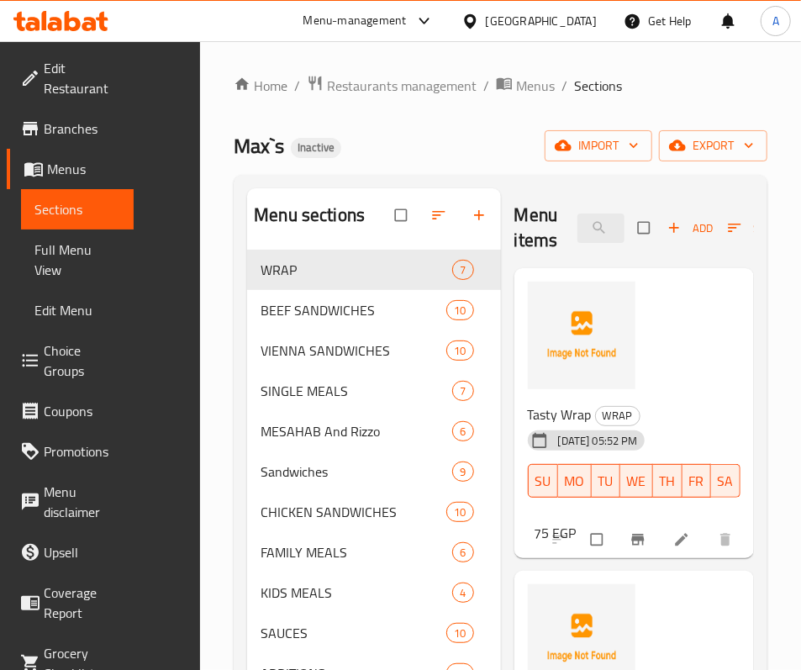
click at [623, 329] on div "Tasty Wrap WRAP 30-09-2025 05:52 PM SU MO TU WE TH FR SA 75 EGP" at bounding box center [634, 413] width 226 height 277
